Goal: Task Accomplishment & Management: Complete application form

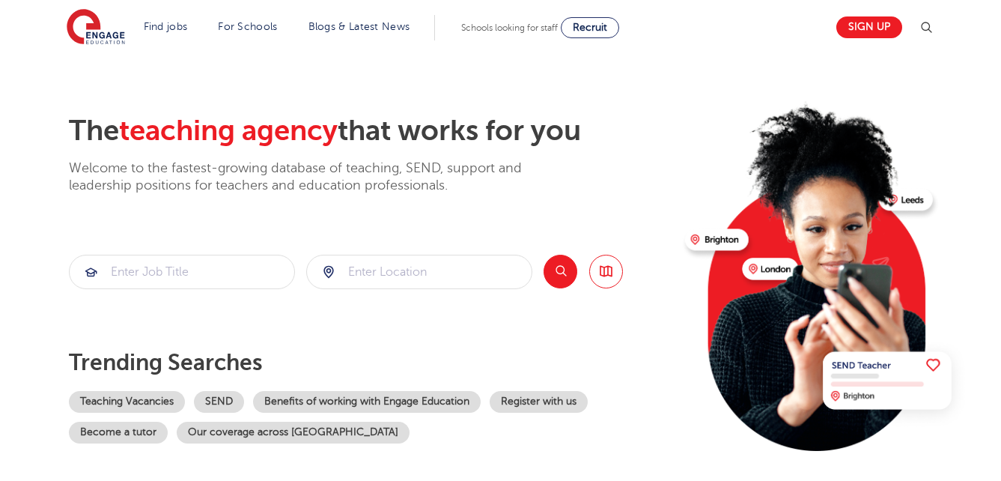
scroll to position [60, 0]
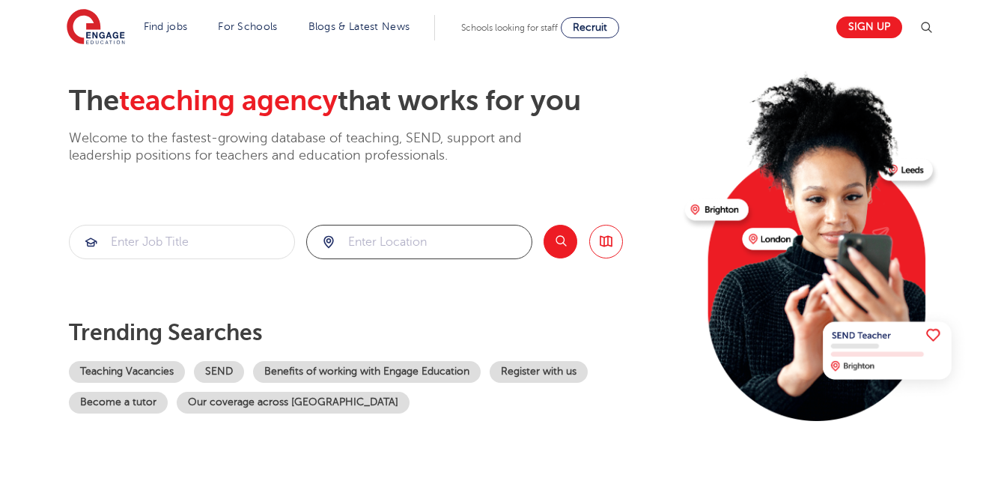
click at [458, 236] on input "search" at bounding box center [419, 241] width 225 height 33
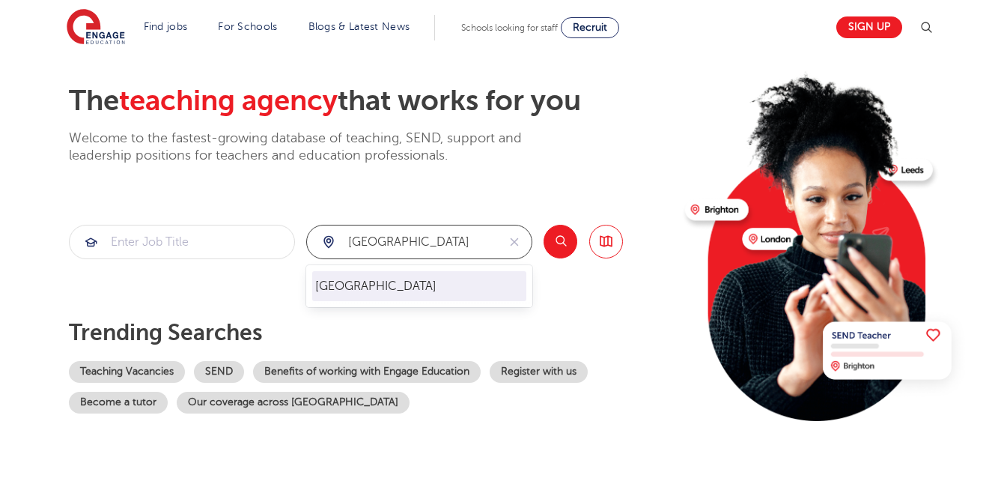
click at [438, 271] on li "[GEOGRAPHIC_DATA]" at bounding box center [419, 286] width 214 height 30
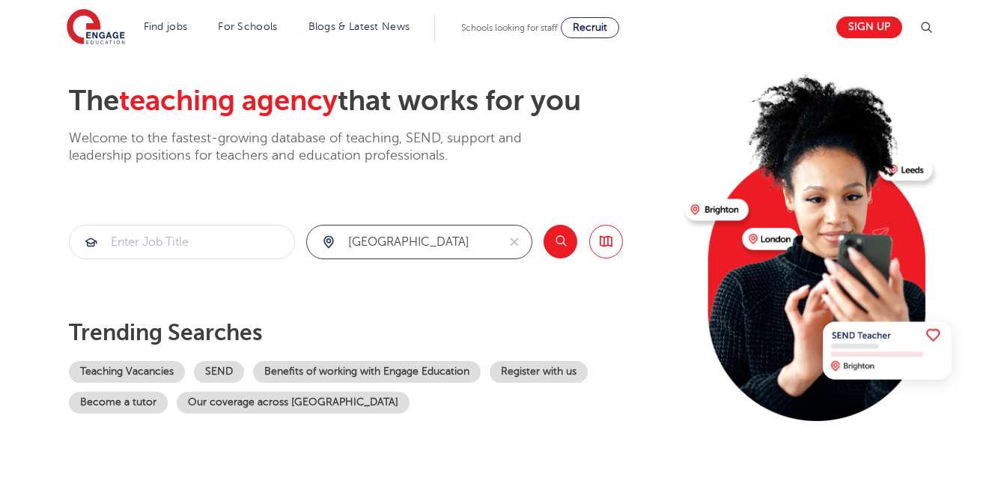
type input "[GEOGRAPHIC_DATA]"
click at [553, 249] on button "Search" at bounding box center [560, 242] width 34 height 34
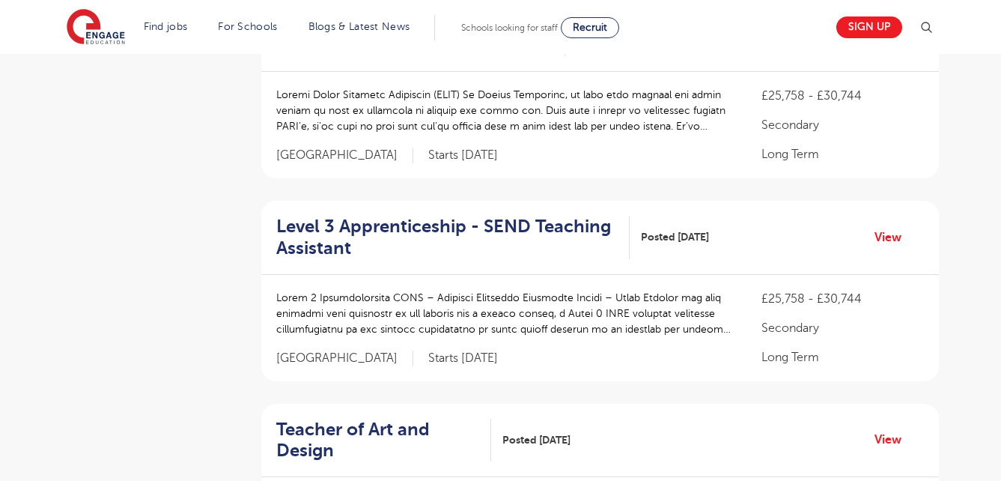
scroll to position [1018, 0]
click at [881, 227] on link "View" at bounding box center [893, 236] width 38 height 19
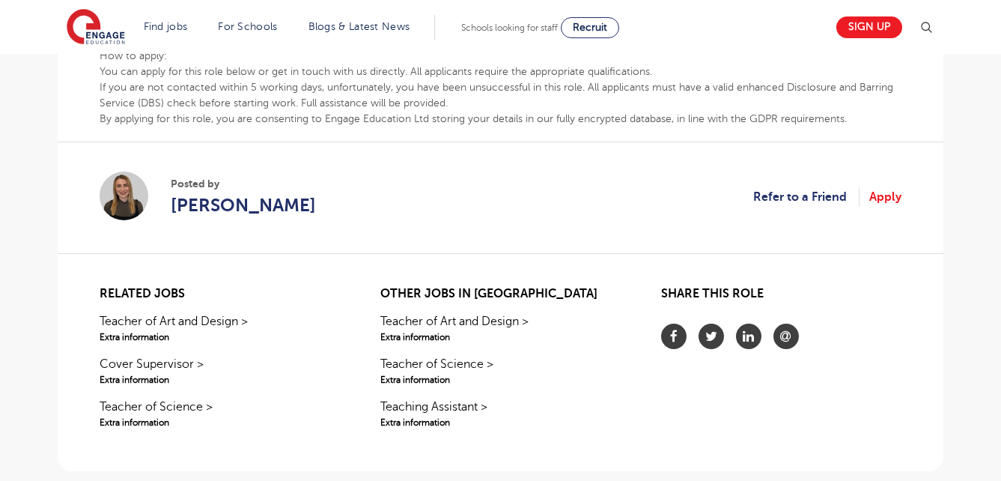
scroll to position [1018, 0]
click at [893, 188] on link "Apply" at bounding box center [885, 195] width 32 height 19
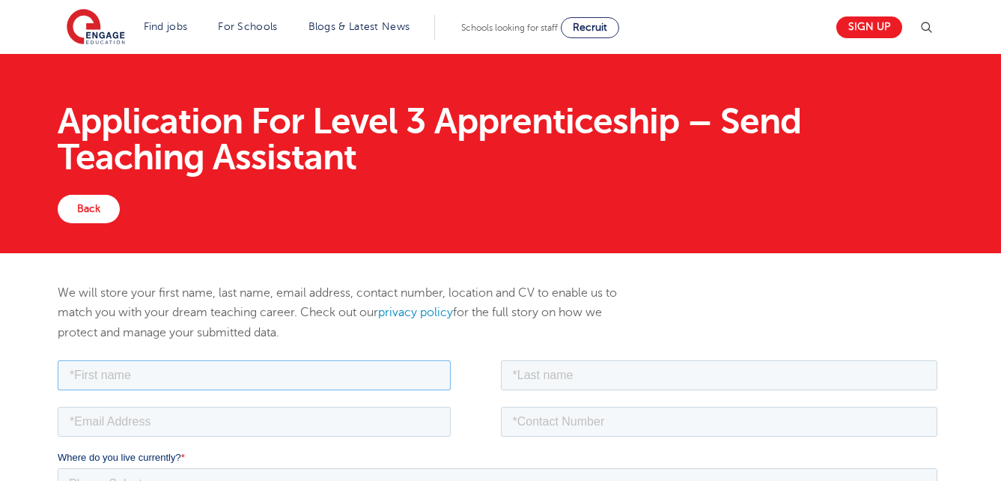
click at [427, 384] on input "text" at bounding box center [254, 374] width 393 height 30
click at [232, 367] on input "amareen mariam" at bounding box center [254, 374] width 393 height 30
type input "amareen"
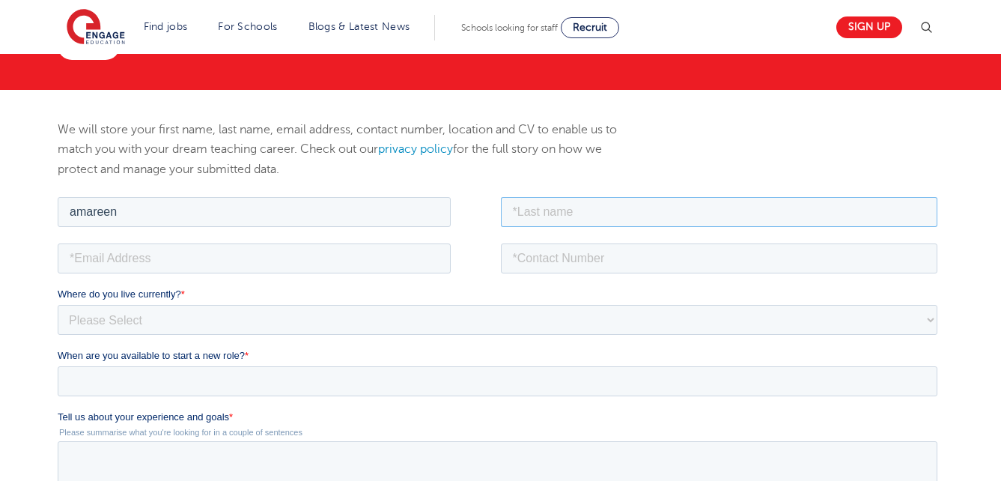
scroll to position [165, 0]
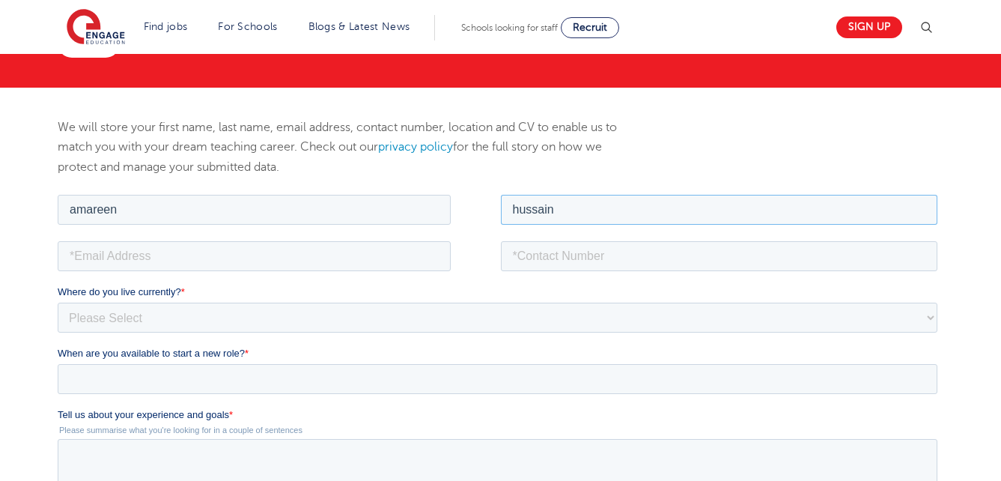
type input "hussain"
click at [323, 246] on input "email" at bounding box center [254, 255] width 393 height 30
type input "amareenhussain@yahoo.co.uk"
click at [585, 254] on input "tel" at bounding box center [719, 255] width 437 height 30
type input "07786429876"
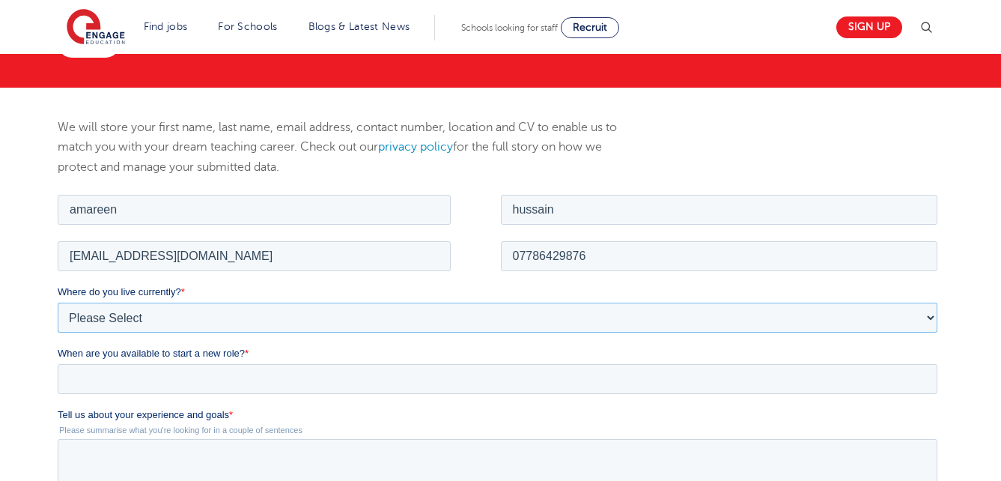
click at [374, 329] on select "Please Select UK Canada Ireland Australia New Zealand Europe USA South Africa J…" at bounding box center [498, 317] width 880 height 30
select select "UK"
click at [58, 302] on select "Please Select UK Canada Ireland Australia New Zealand Europe USA South Africa J…" at bounding box center [498, 317] width 880 height 30
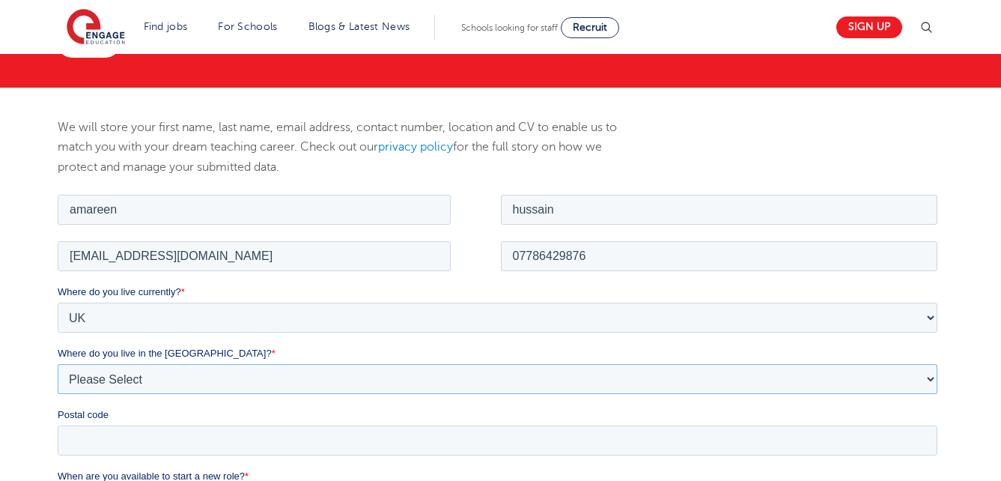
click at [268, 372] on select "Please Select Overseas Barnsley Bedfordshire Berkshire Bournemouth Bracknell Fo…" at bounding box center [498, 378] width 880 height 30
select select "Leeds"
click at [58, 363] on select "Please Select Overseas Barnsley Bedfordshire Berkshire Bournemouth Bracknell Fo…" at bounding box center [498, 378] width 880 height 30
click at [252, 445] on input "Postal code" at bounding box center [498, 439] width 880 height 30
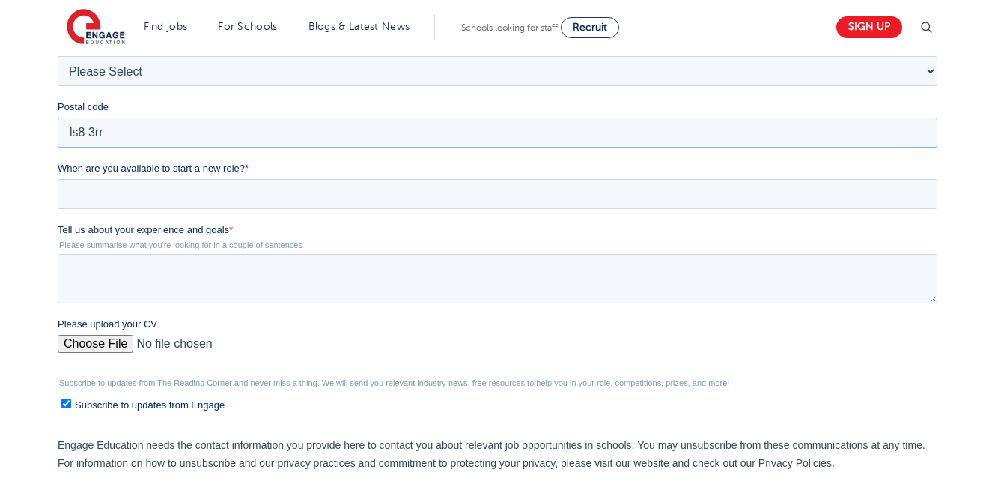
scroll to position [475, 0]
type input "ls8 3rr"
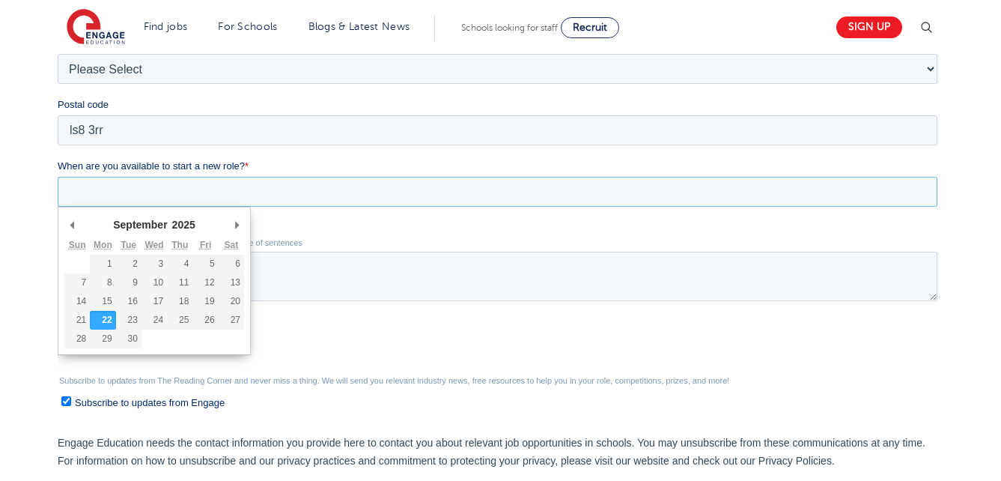
click at [706, 180] on input "When are you available to start a new role? *" at bounding box center [498, 192] width 880 height 30
click at [359, 192] on input "When are you available to start a new role? *" at bounding box center [498, 192] width 880 height 30
type div "2025-09-28"
type input "2025/09/28"
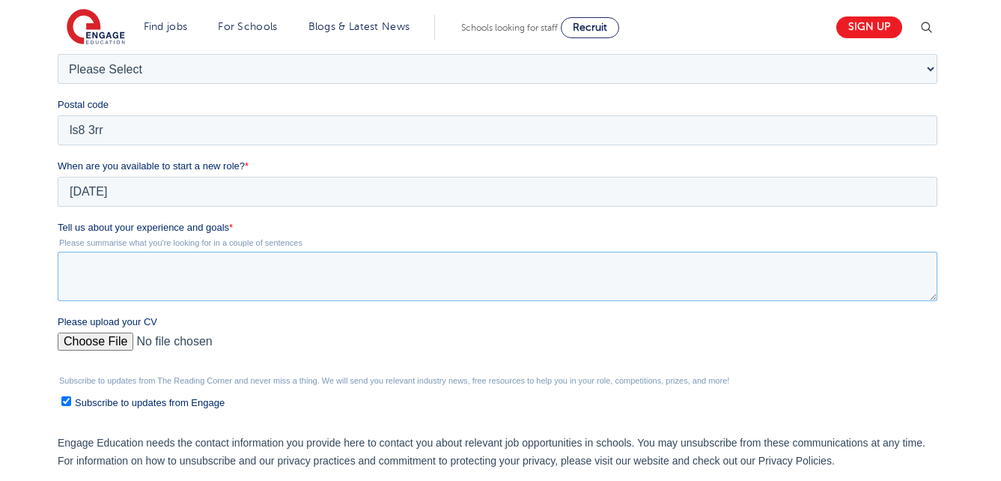
click at [144, 265] on textarea "Tell us about your experience and goals *" at bounding box center [498, 276] width 880 height 49
click at [96, 272] on textarea "I am entusiastic and dedicated sch" at bounding box center [498, 276] width 880 height 49
click at [285, 266] on textarea "I am an entusiastic and dedicated sch" at bounding box center [498, 276] width 880 height 49
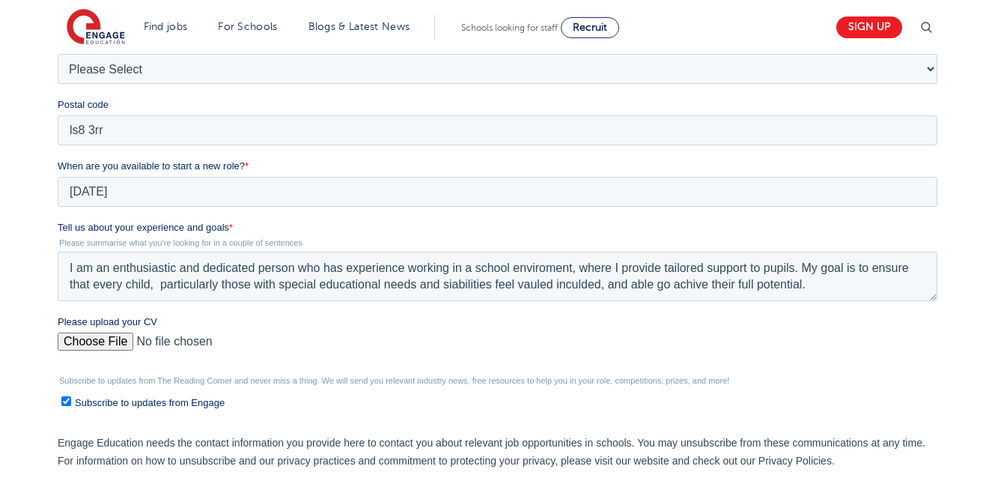
drag, startPoint x: 481, startPoint y: 289, endPoint x: 454, endPoint y: 302, distance: 29.1
click at [454, 302] on fieldset "Tell us about your experience and goals * Please summarise what you're looking …" at bounding box center [501, 267] width 886 height 94
drag, startPoint x: 450, startPoint y: 285, endPoint x: 614, endPoint y: 269, distance: 164.7
click at [614, 269] on textarea "I am an enthusiastic and dedicated person who has experience working in a schoo…" at bounding box center [498, 276] width 880 height 49
click at [514, 308] on fieldset "Tell us about your experience and goals * Please summarise what you're looking …" at bounding box center [501, 267] width 886 height 94
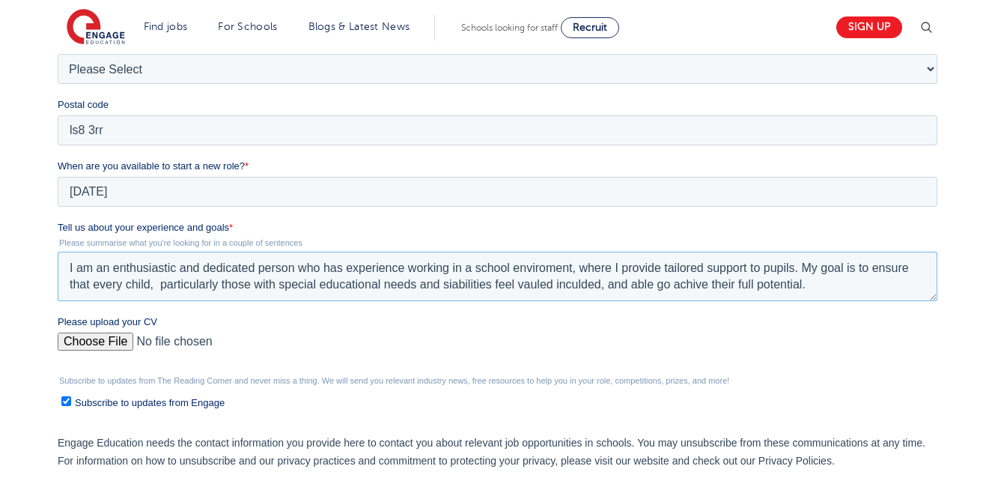
click at [445, 289] on textarea "I am an enthusiastic and dedicated person who has experience working in a schoo…" at bounding box center [498, 276] width 880 height 49
drag, startPoint x: 466, startPoint y: 288, endPoint x: 497, endPoint y: 333, distance: 54.4
click at [497, 333] on input "Please upload your CV" at bounding box center [498, 347] width 880 height 30
click at [492, 288] on textarea "I am an enthusiastic and dedicated person who has experience working in a schoo…" at bounding box center [498, 276] width 880 height 49
click at [808, 292] on textarea "I am an enthusiastic and dedicated person who has experience working in a schoo…" at bounding box center [498, 276] width 880 height 49
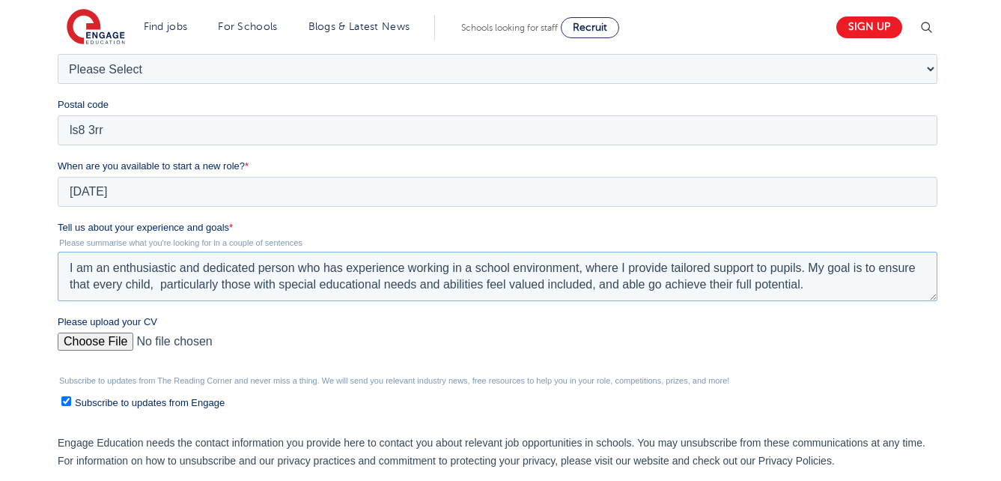
click at [866, 281] on textarea "I am an enthusiastic and dedicated person who has experience working in a schoo…" at bounding box center [498, 276] width 880 height 49
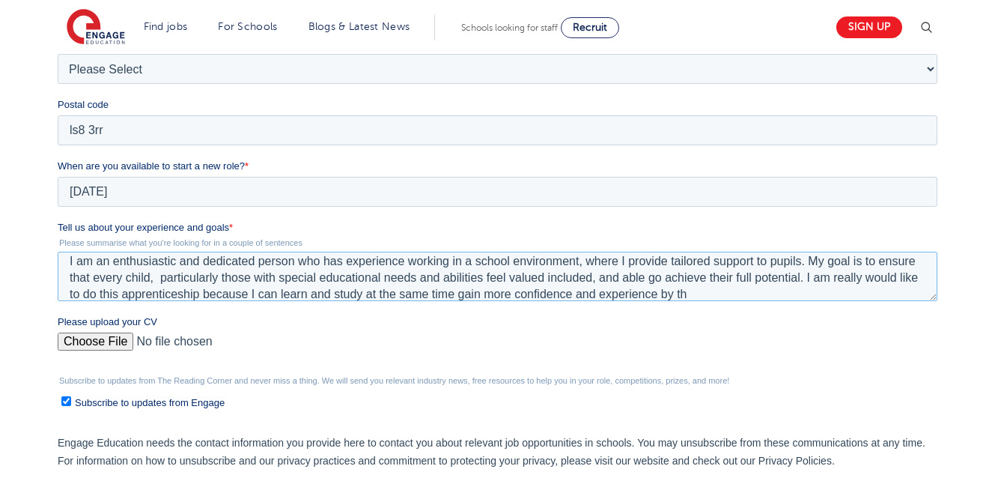
click at [901, 278] on textarea "I am an enthusiastic and dedicated person who has experience working in a schoo…" at bounding box center [498, 276] width 880 height 49
click at [713, 287] on textarea "I am an enthusiastic and dedicated person who has experience working in a schoo…" at bounding box center [498, 276] width 880 height 49
click at [752, 294] on textarea "I am an enthusiastic and dedicated person who has experience working in a schoo…" at bounding box center [498, 276] width 880 height 49
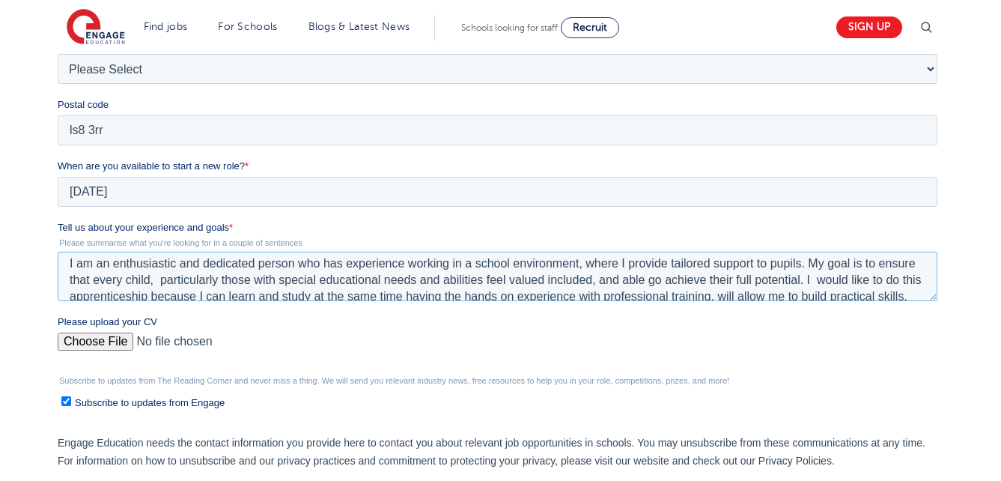
scroll to position [0, 0]
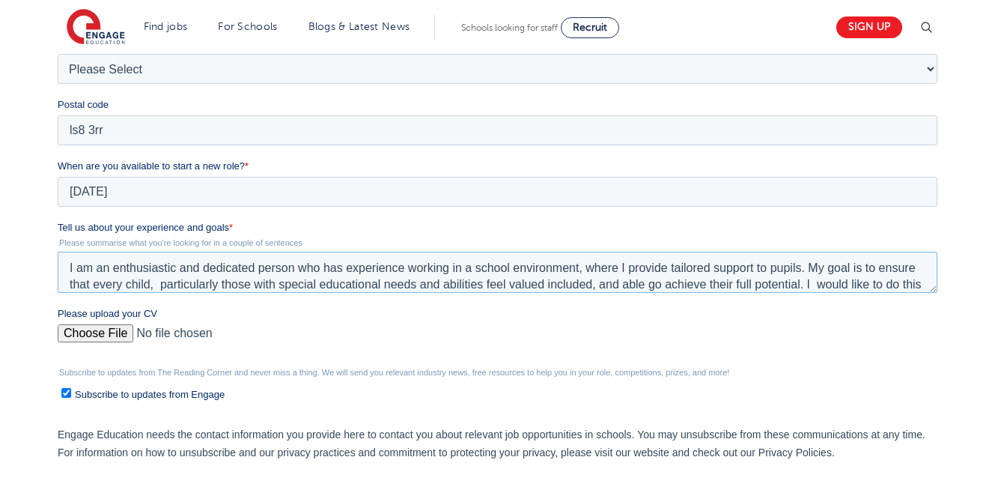
drag, startPoint x: 933, startPoint y: 291, endPoint x: 933, endPoint y: 281, distance: 10.5
click at [933, 281] on textarea "I am an enthusiastic and dedicated person who has experience working in a schoo…" at bounding box center [498, 272] width 880 height 41
click at [933, 281] on textarea "I am an enthusiastic and dedicated person who has experience working in a schoo…" at bounding box center [498, 271] width 880 height 39
click at [933, 287] on textarea "I am an enthusiastic and dedicated person who has experience working in a schoo…" at bounding box center [498, 271] width 880 height 39
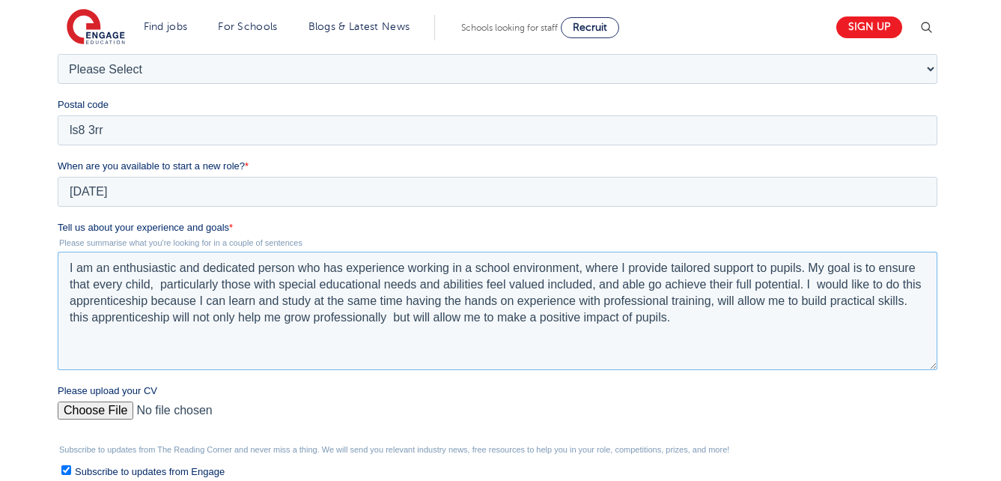
drag, startPoint x: 933, startPoint y: 287, endPoint x: 943, endPoint y: 370, distance: 83.7
click at [943, 370] on html "Job Position Job Sector Job ID Job Number Job Owner amareen hussain amareenhuss…" at bounding box center [501, 256] width 886 height 748
type textarea "I am an enthusiastic and dedicated person who has experience working in a schoo…"
click at [116, 412] on input "Please upload your CV" at bounding box center [498, 420] width 880 height 30
type input "C:\fakepath\UPDATED cv.docx"
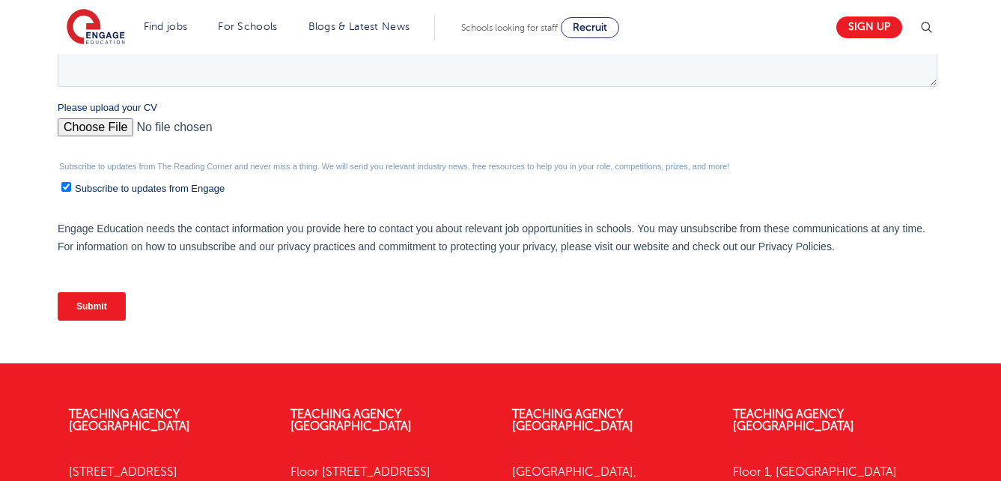
scroll to position [764, 0]
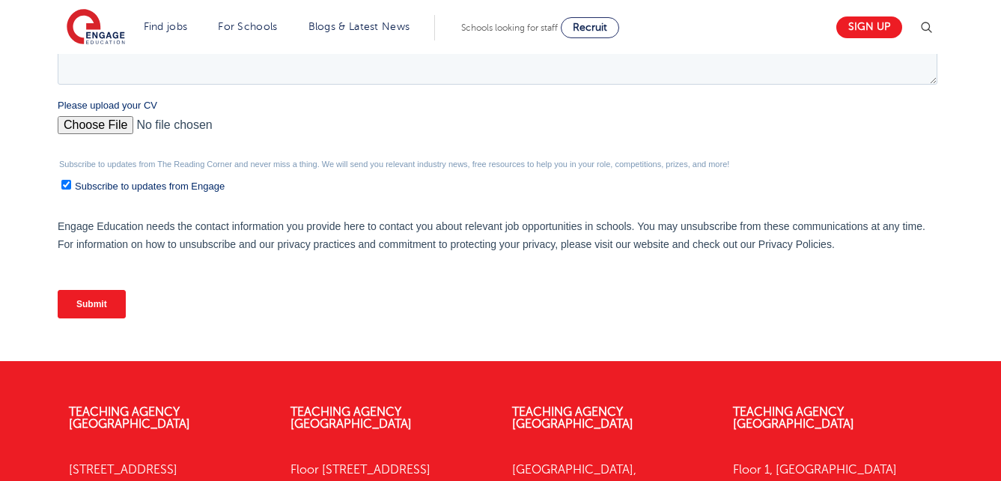
click at [150, 187] on span "Subscribe to updates from Engage" at bounding box center [150, 185] width 150 height 11
click at [71, 187] on input "Subscribe to updates from Engage" at bounding box center [66, 185] width 10 height 10
checkbox input "false"
click at [79, 302] on input "Submit" at bounding box center [92, 304] width 68 height 28
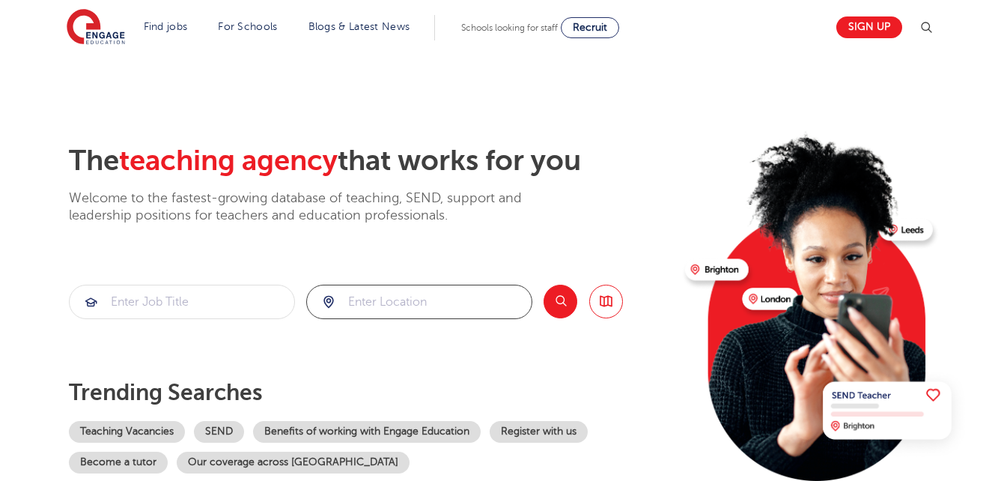
click at [386, 308] on input "search" at bounding box center [419, 301] width 225 height 33
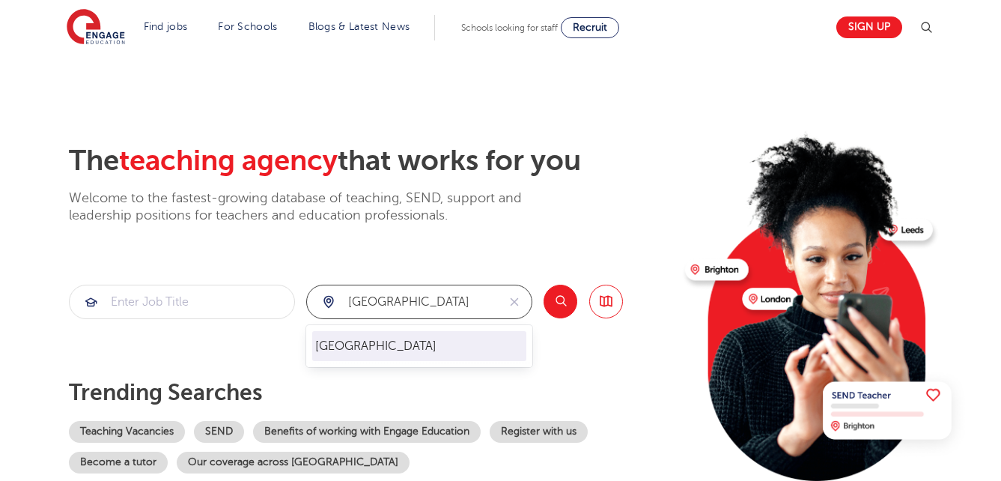
click at [373, 349] on li "Leeds" at bounding box center [419, 346] width 214 height 30
type input "Leeds"
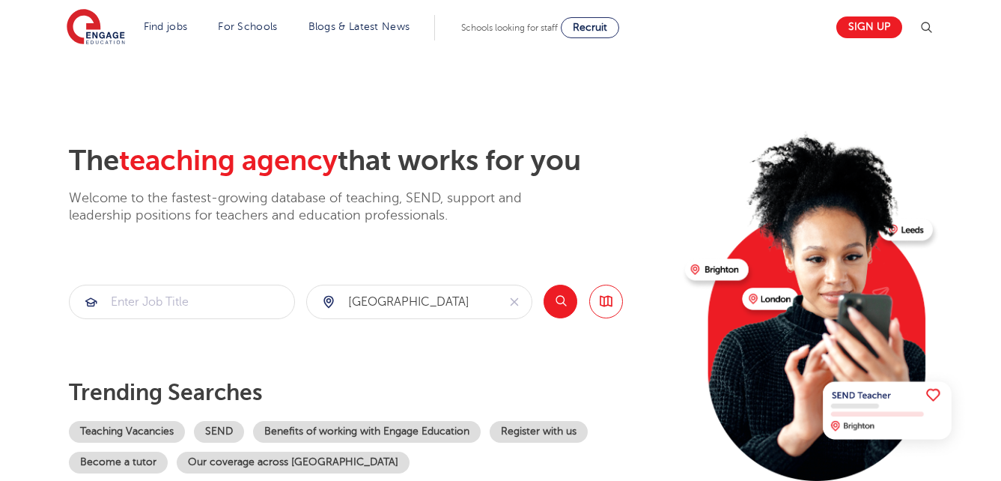
click at [561, 307] on button "Search" at bounding box center [560, 301] width 34 height 34
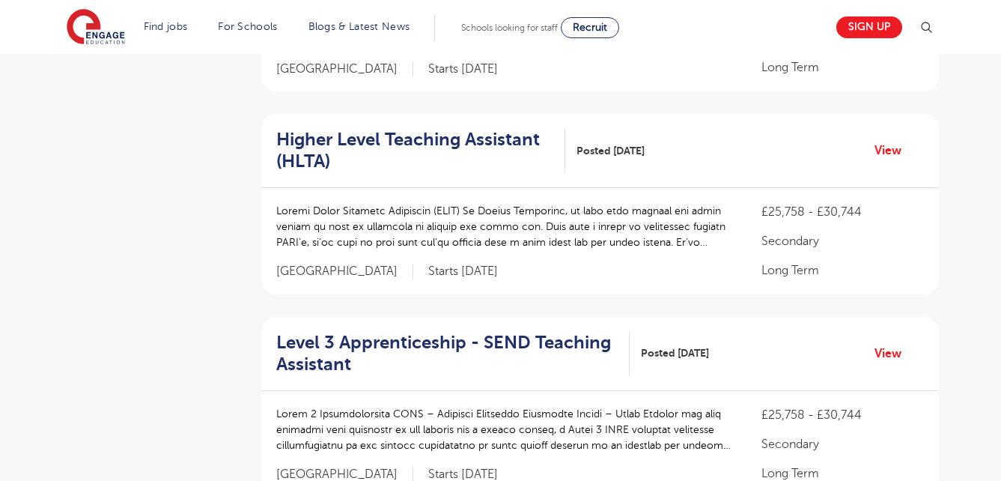
scroll to position [1018, 0]
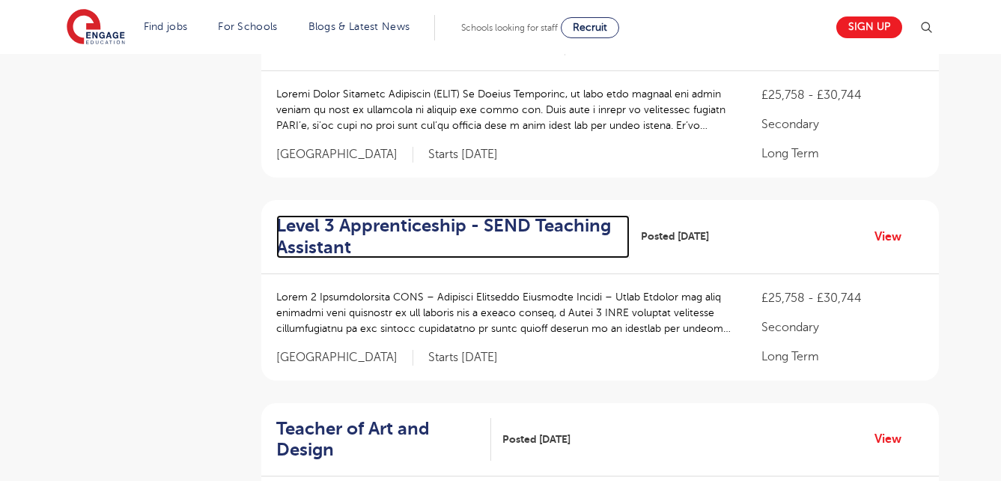
click at [549, 215] on h2 "Level 3 Apprenticeship - SEND Teaching Assistant" at bounding box center [447, 236] width 342 height 43
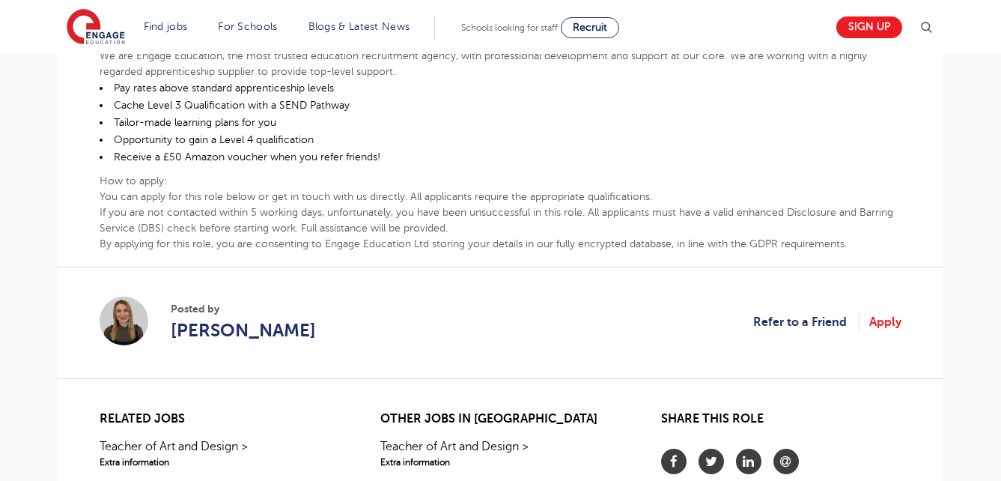
scroll to position [928, 0]
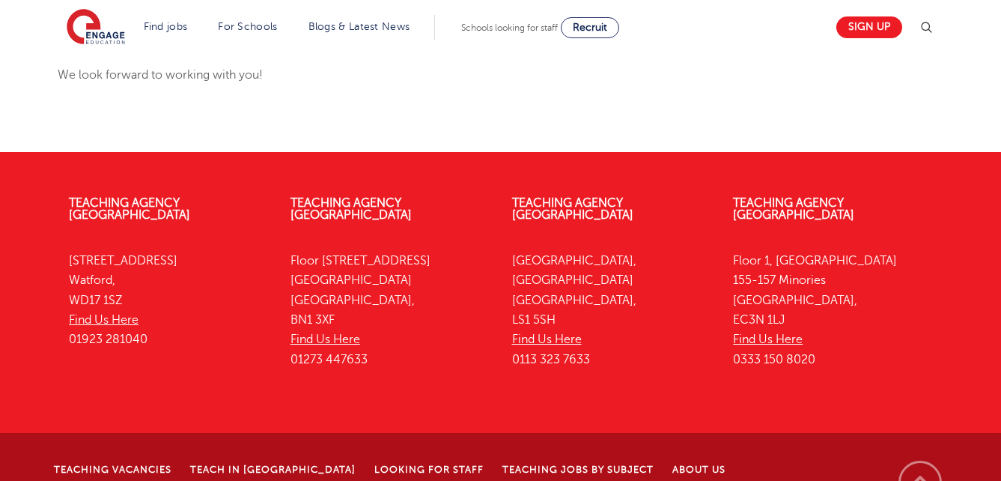
scroll to position [359, 0]
